Goal: Navigation & Orientation: Find specific page/section

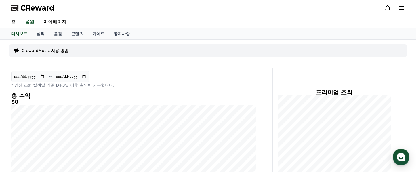
scroll to position [18, 0]
click at [42, 35] on link "실적" at bounding box center [40, 33] width 17 height 11
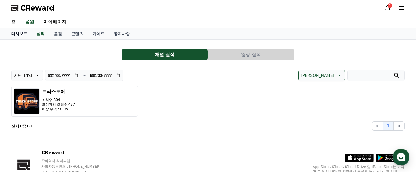
click at [14, 36] on link "대시보드" at bounding box center [19, 33] width 25 height 11
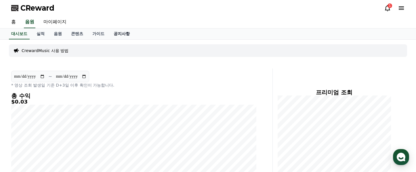
click at [114, 35] on link "공지사항" at bounding box center [121, 33] width 25 height 11
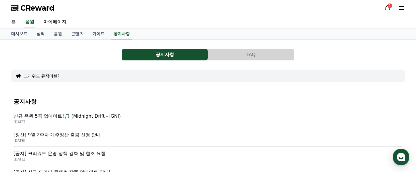
click at [14, 23] on link "홈" at bounding box center [14, 22] width 14 height 12
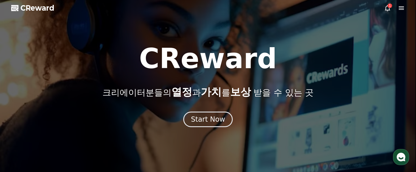
click at [387, 9] on icon at bounding box center [387, 8] width 7 height 7
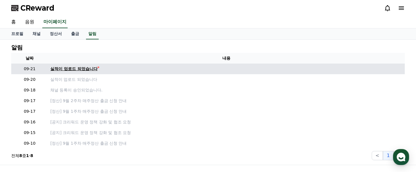
click at [83, 71] on div "실적이 업로드 되었습니다" at bounding box center [73, 69] width 47 height 6
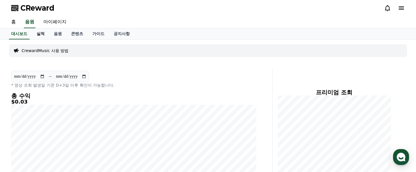
click at [41, 33] on link "실적" at bounding box center [40, 33] width 17 height 11
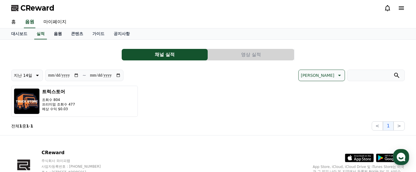
click at [52, 33] on link "음원" at bounding box center [57, 33] width 17 height 11
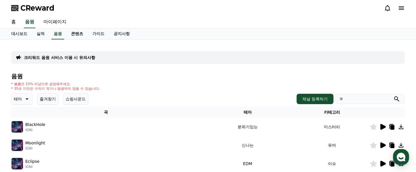
click at [75, 33] on link "콘텐츠" at bounding box center [76, 33] width 21 height 11
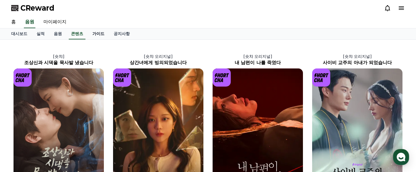
click at [88, 31] on link "가이드" at bounding box center [98, 33] width 21 height 11
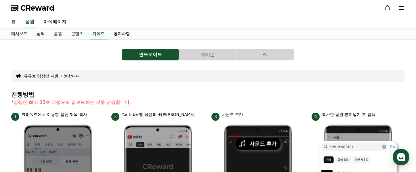
click at [113, 32] on link "공지사항" at bounding box center [121, 33] width 25 height 11
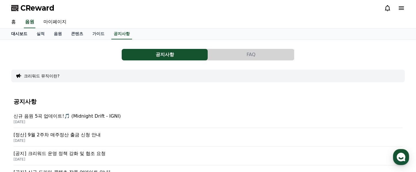
click at [14, 31] on link "대시보드" at bounding box center [19, 33] width 25 height 11
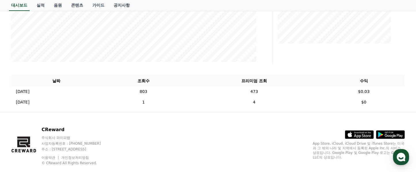
scroll to position [165, 0]
